Goal: Task Accomplishment & Management: Use online tool/utility

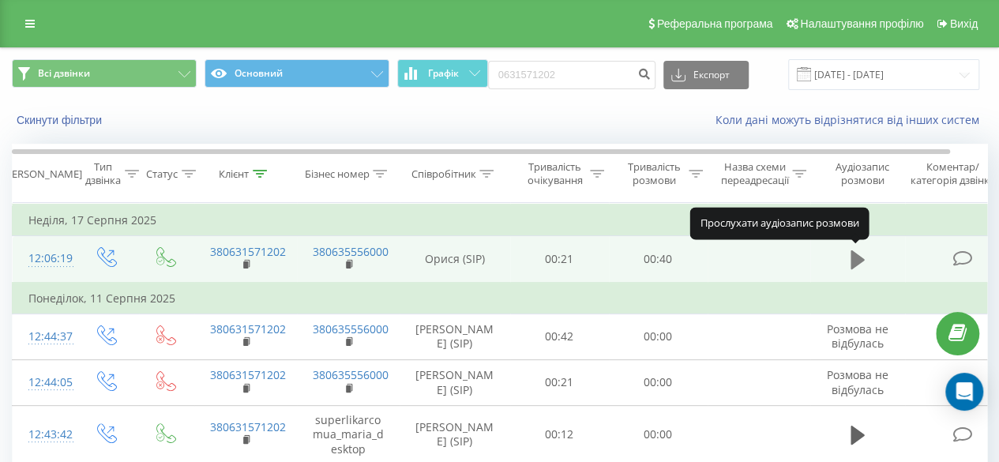
click at [852, 256] on icon at bounding box center [857, 259] width 14 height 19
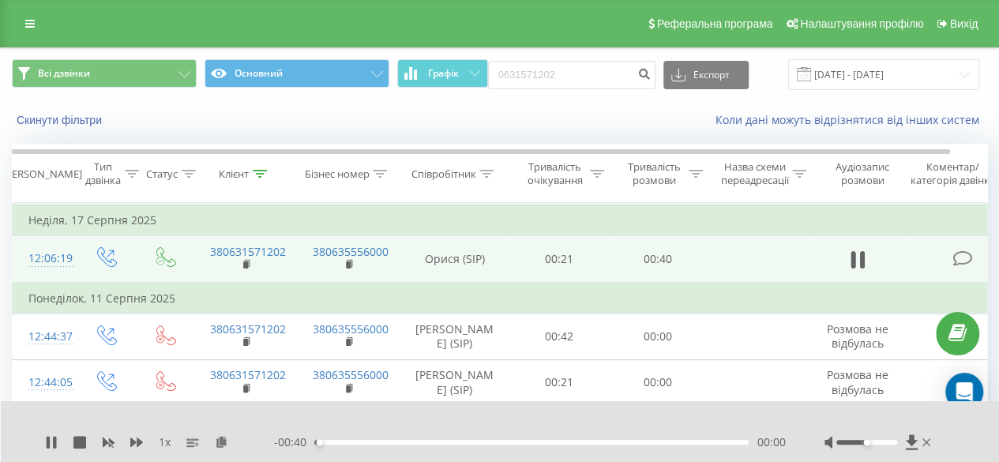
drag, startPoint x: 857, startPoint y: 438, endPoint x: 887, endPoint y: 444, distance: 30.5
click at [887, 444] on div at bounding box center [879, 442] width 110 height 16
drag, startPoint x: 860, startPoint y: 440, endPoint x: 870, endPoint y: 441, distance: 9.5
click at [870, 441] on div at bounding box center [866, 442] width 61 height 5
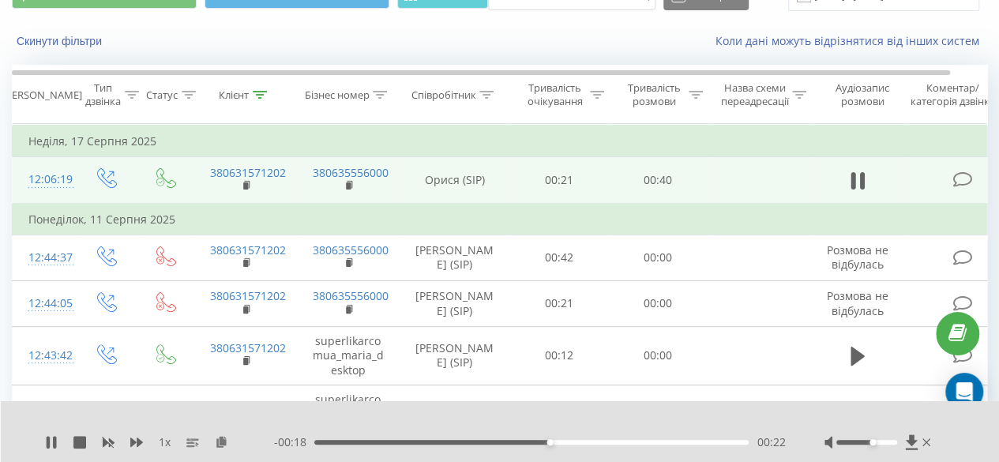
scroll to position [158, 0]
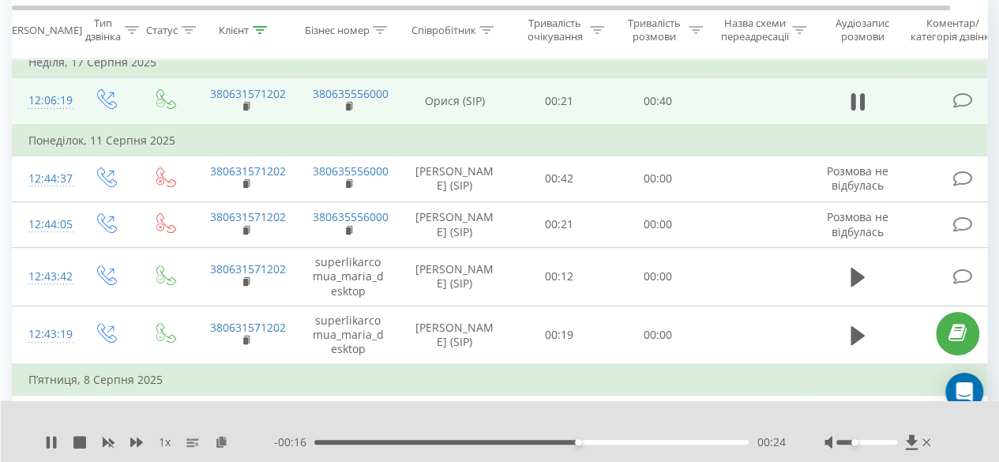
drag, startPoint x: 865, startPoint y: 443, endPoint x: 852, endPoint y: 443, distance: 12.6
click at [852, 443] on div at bounding box center [866, 442] width 61 height 5
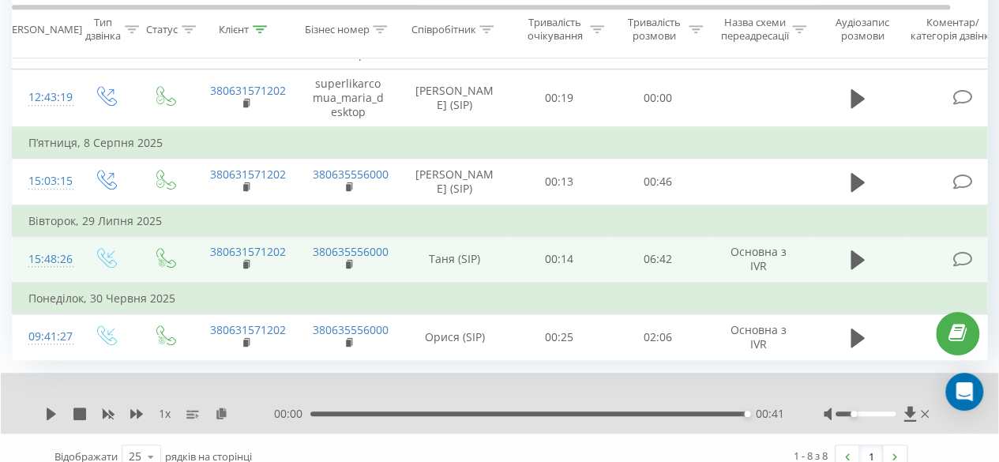
scroll to position [316, 0]
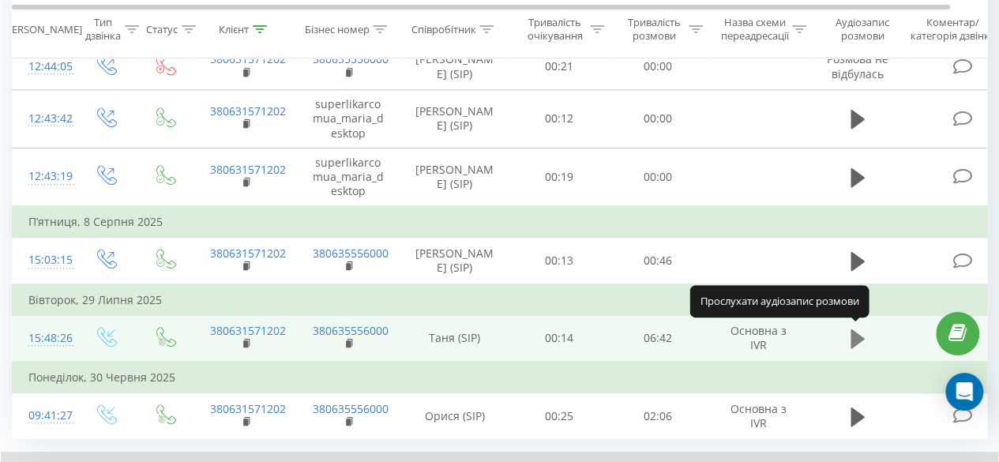
click at [853, 334] on icon at bounding box center [857, 338] width 14 height 19
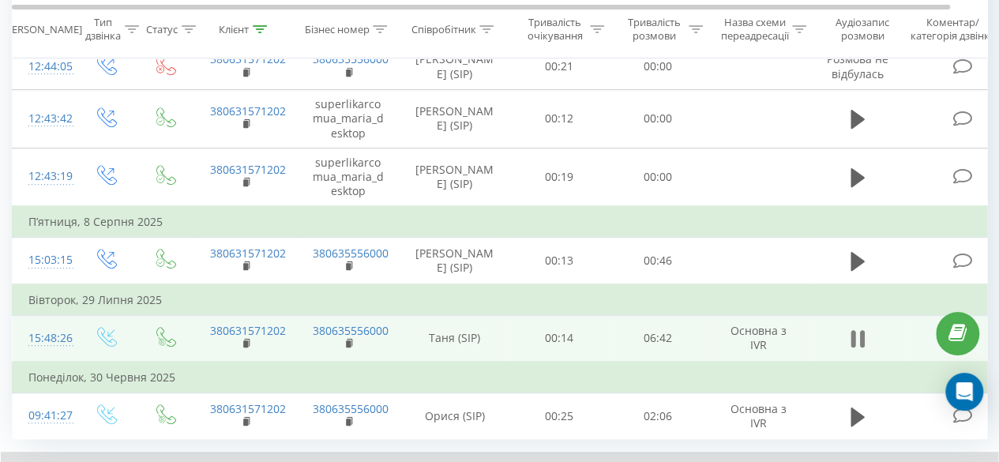
click at [867, 335] on button at bounding box center [857, 339] width 24 height 24
click at [852, 335] on icon at bounding box center [857, 338] width 14 height 19
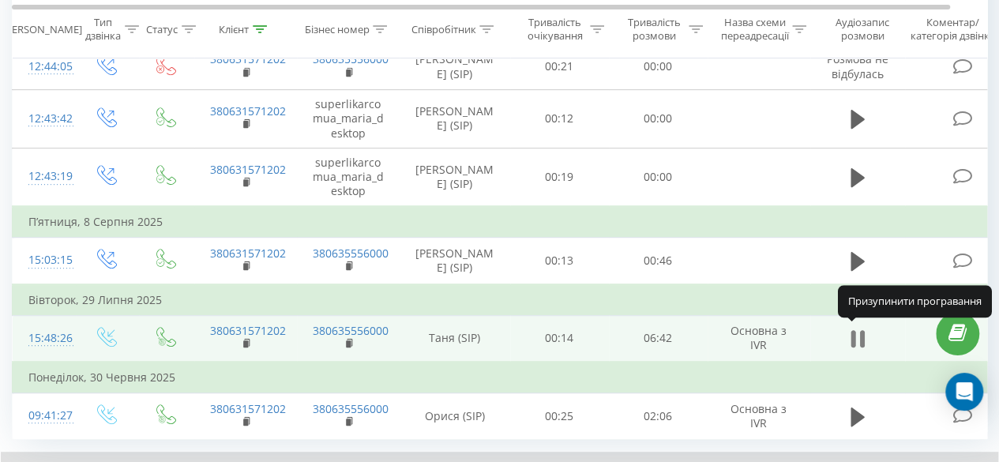
click at [856, 339] on icon at bounding box center [857, 339] width 14 height 22
